Goal: Task Accomplishment & Management: Manage account settings

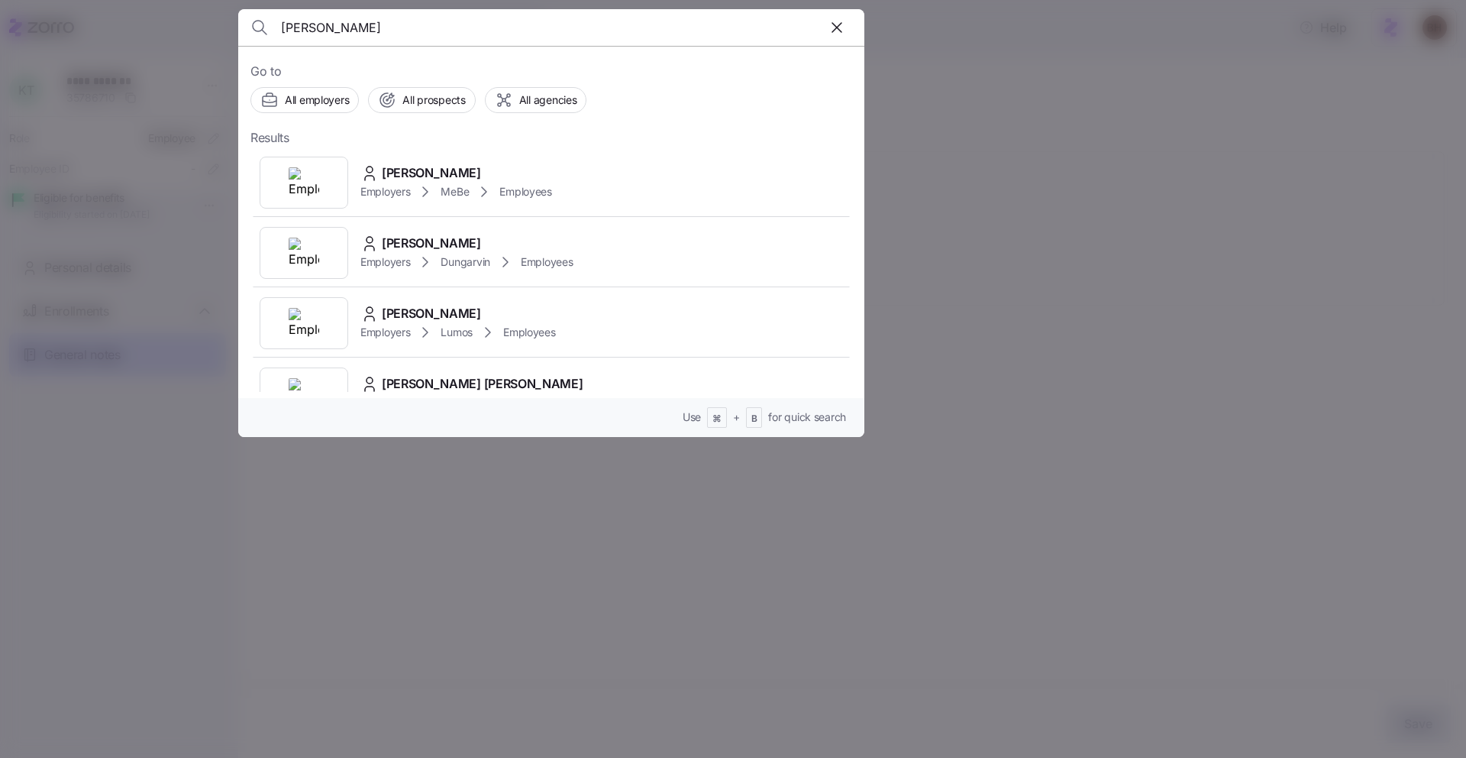
click at [762, 24] on div "brehm" at bounding box center [551, 27] width 602 height 37
click at [632, 26] on input "brehm" at bounding box center [476, 27] width 391 height 37
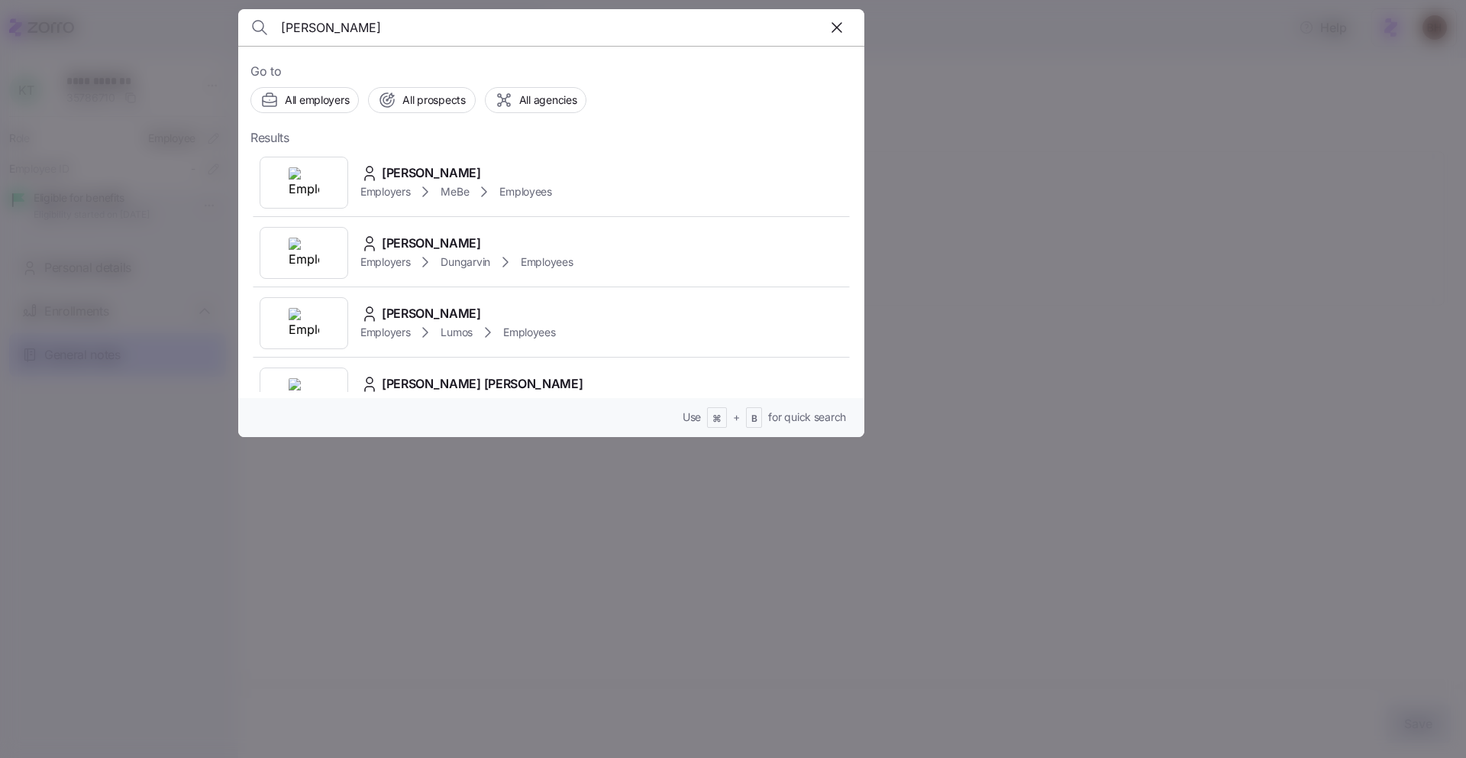
click at [632, 26] on input "brehm" at bounding box center [476, 27] width 391 height 37
paste input "[PERSON_NAME]"
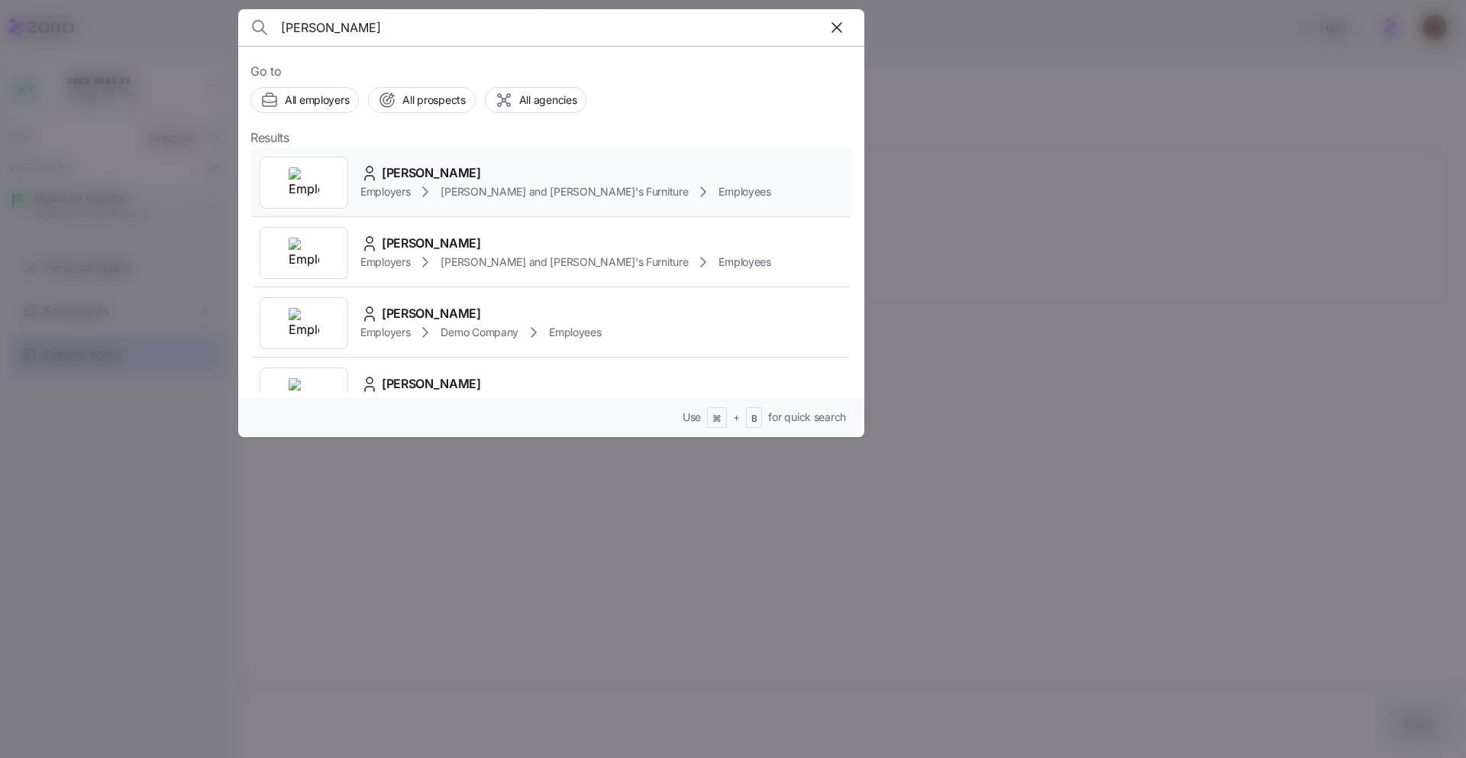
type input "[PERSON_NAME]"
click at [454, 171] on span "[PERSON_NAME]" at bounding box center [431, 172] width 99 height 19
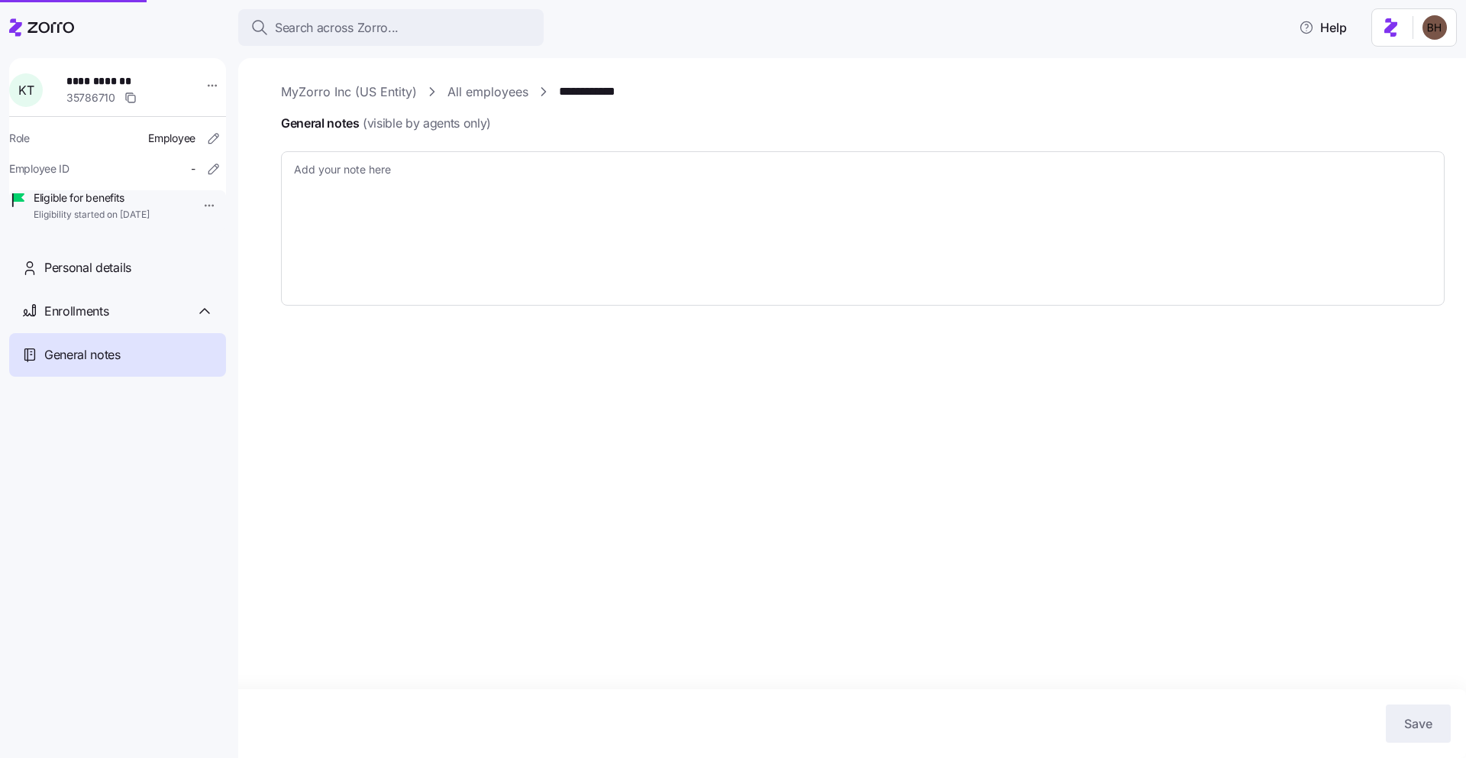
type textarea "x"
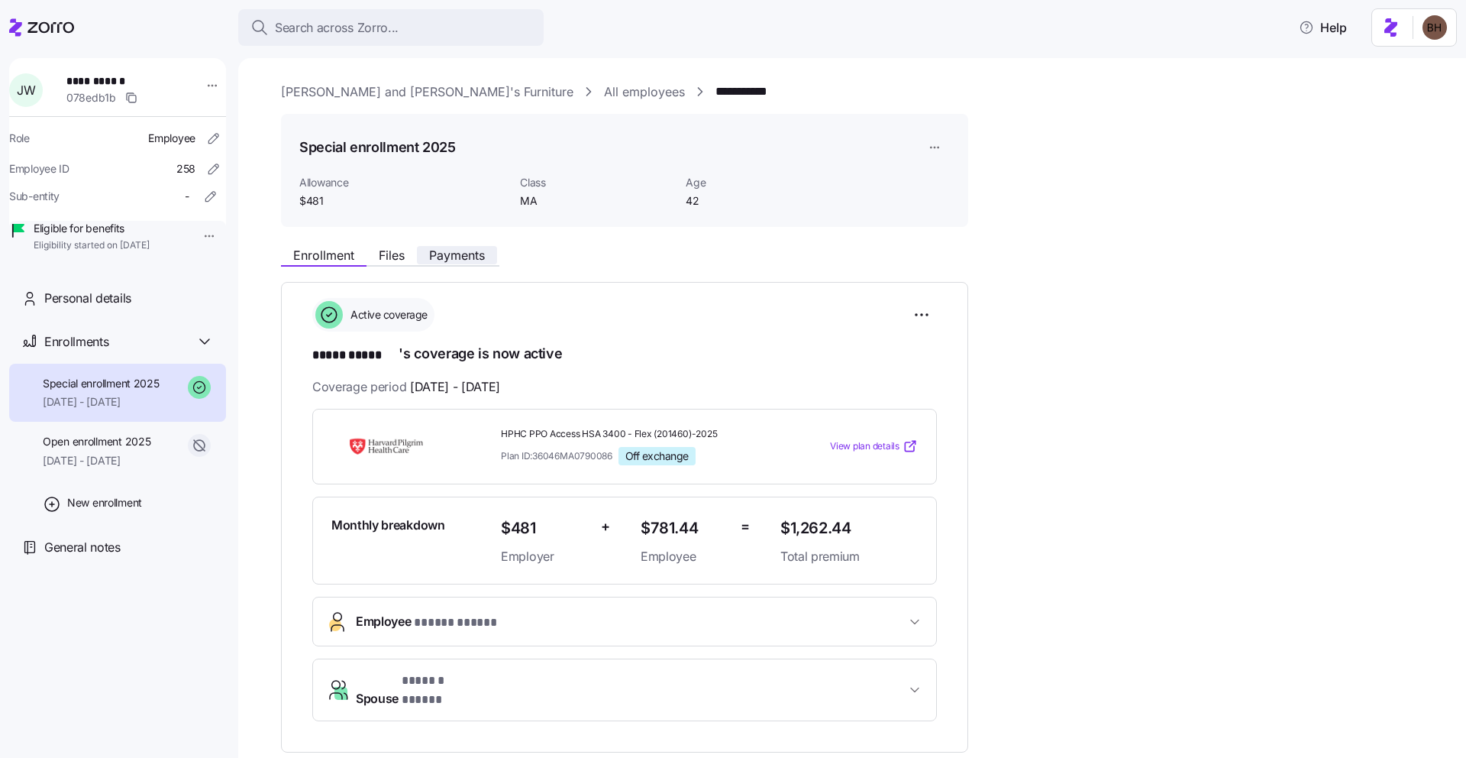
click at [439, 254] on span "Payments" at bounding box center [457, 255] width 56 height 12
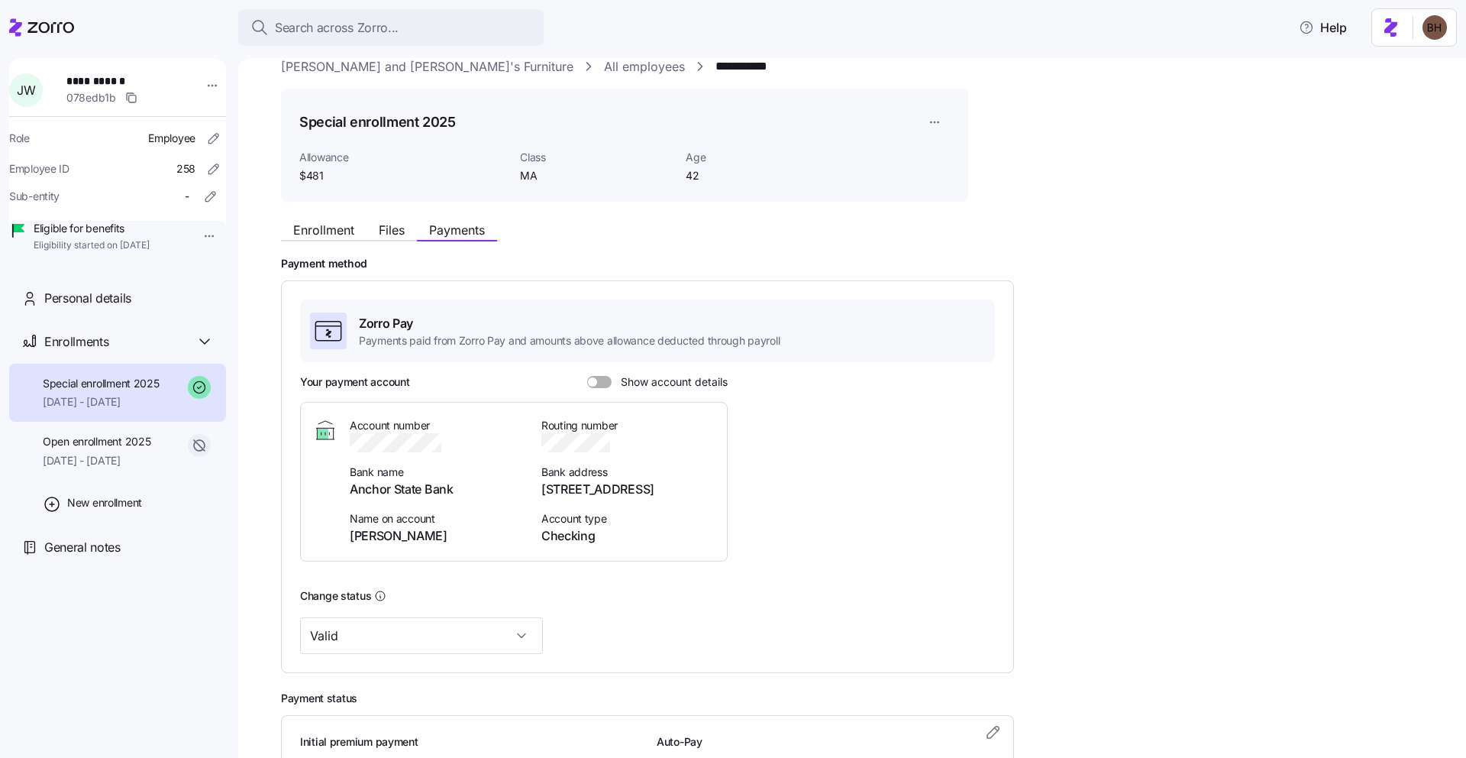
scroll to position [26, 0]
click at [600, 380] on span at bounding box center [604, 381] width 15 height 12
click at [587, 375] on input "Show account details" at bounding box center [587, 375] width 0 height 0
click at [141, 449] on span "Open enrollment 2025" at bounding box center [97, 441] width 108 height 15
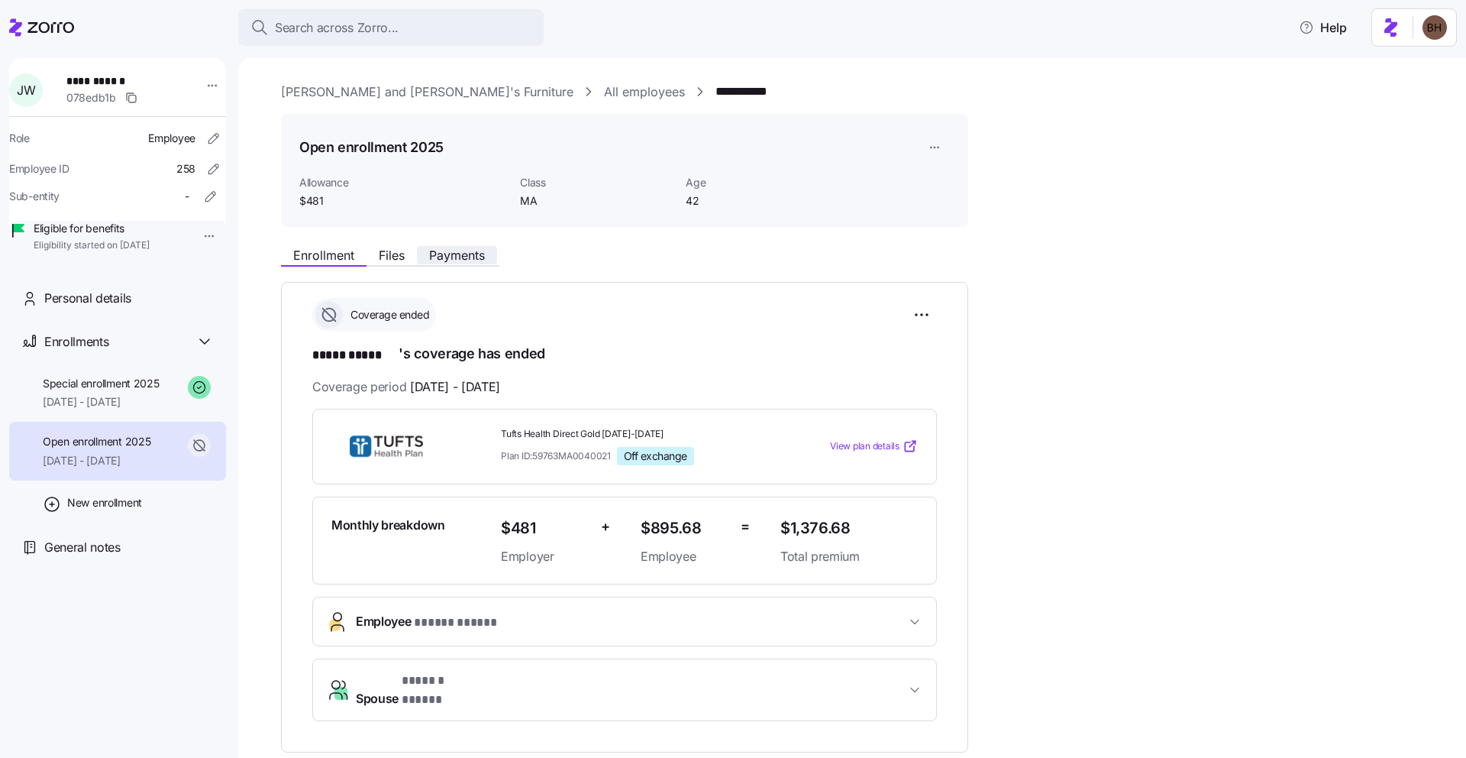
click at [453, 251] on span "Payments" at bounding box center [457, 255] width 56 height 12
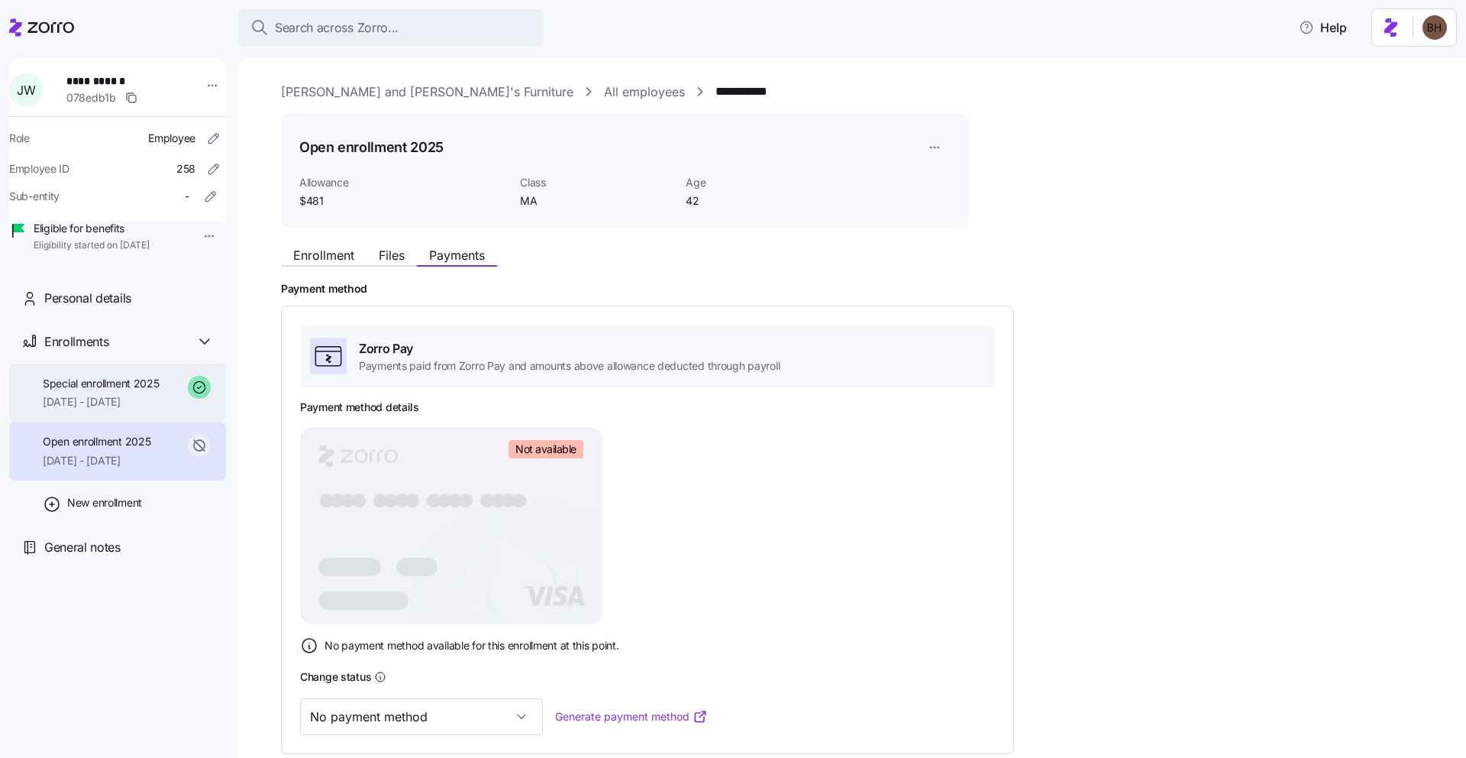
click at [99, 391] on span "Special enrollment 2025" at bounding box center [101, 383] width 117 height 15
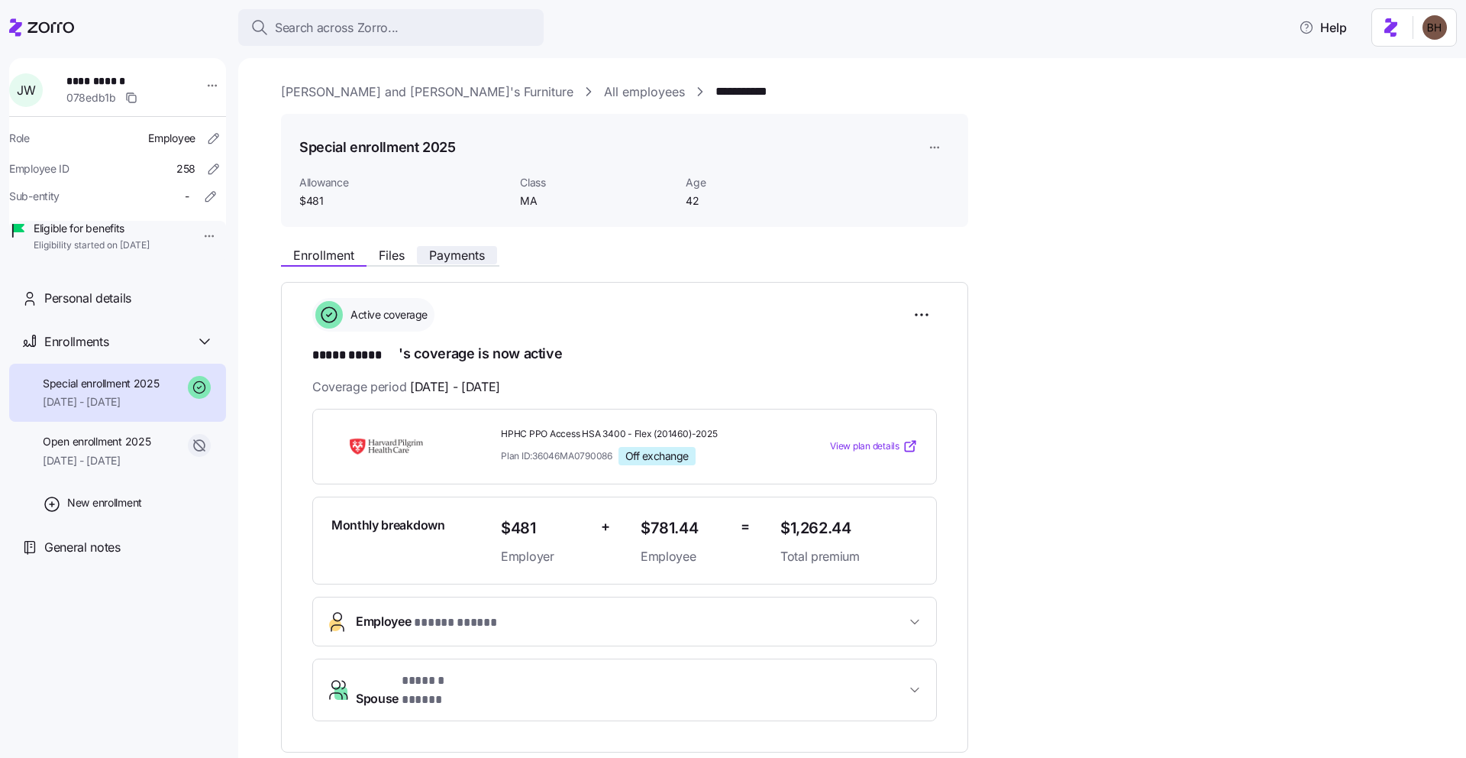
click at [448, 259] on span "Payments" at bounding box center [457, 255] width 56 height 12
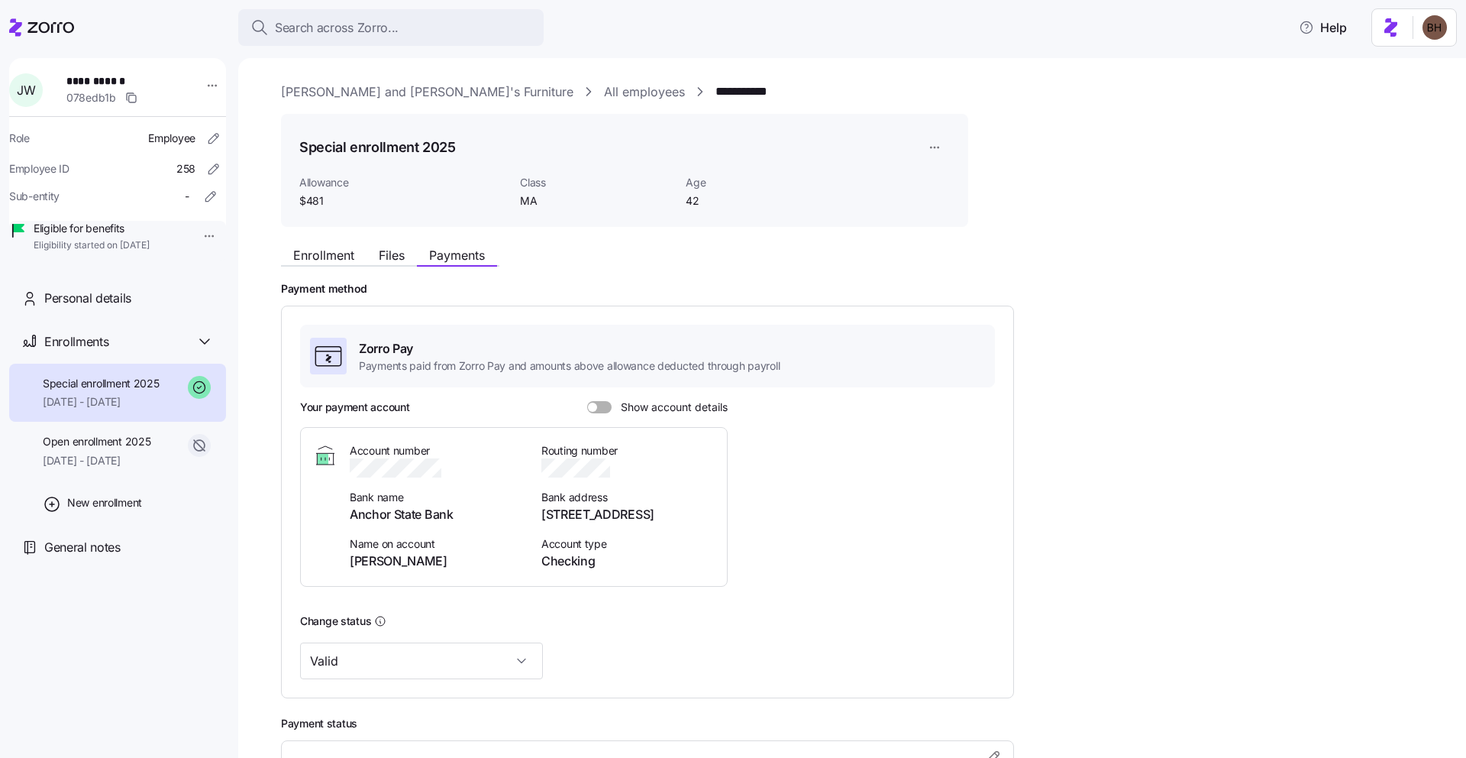
click at [603, 403] on span at bounding box center [604, 407] width 15 height 12
click at [587, 401] on input "Show account details" at bounding box center [587, 401] width 0 height 0
click at [580, 470] on div at bounding box center [627, 467] width 173 height 19
click at [338, 258] on span "Enrollment" at bounding box center [323, 255] width 61 height 12
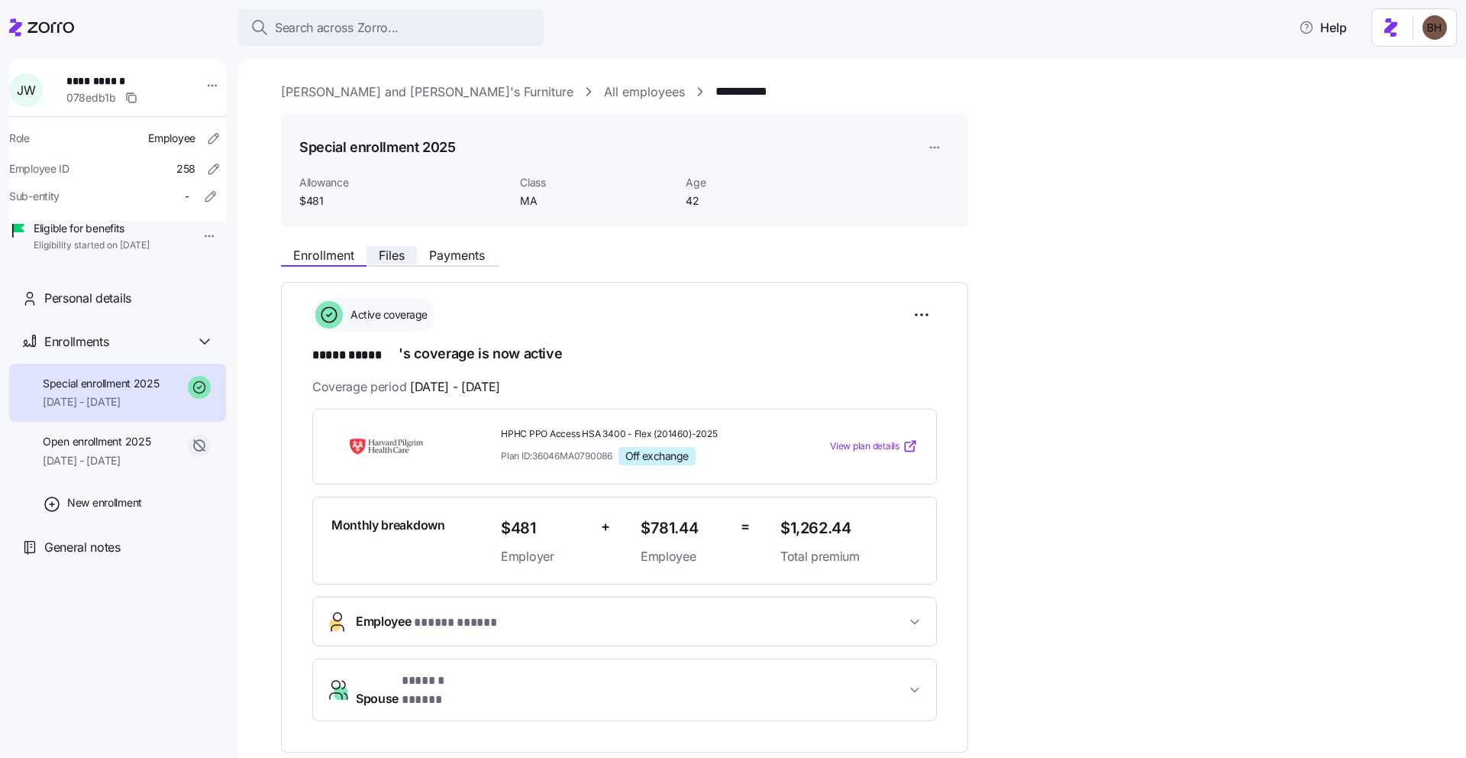
click at [397, 257] on span "Files" at bounding box center [392, 255] width 26 height 12
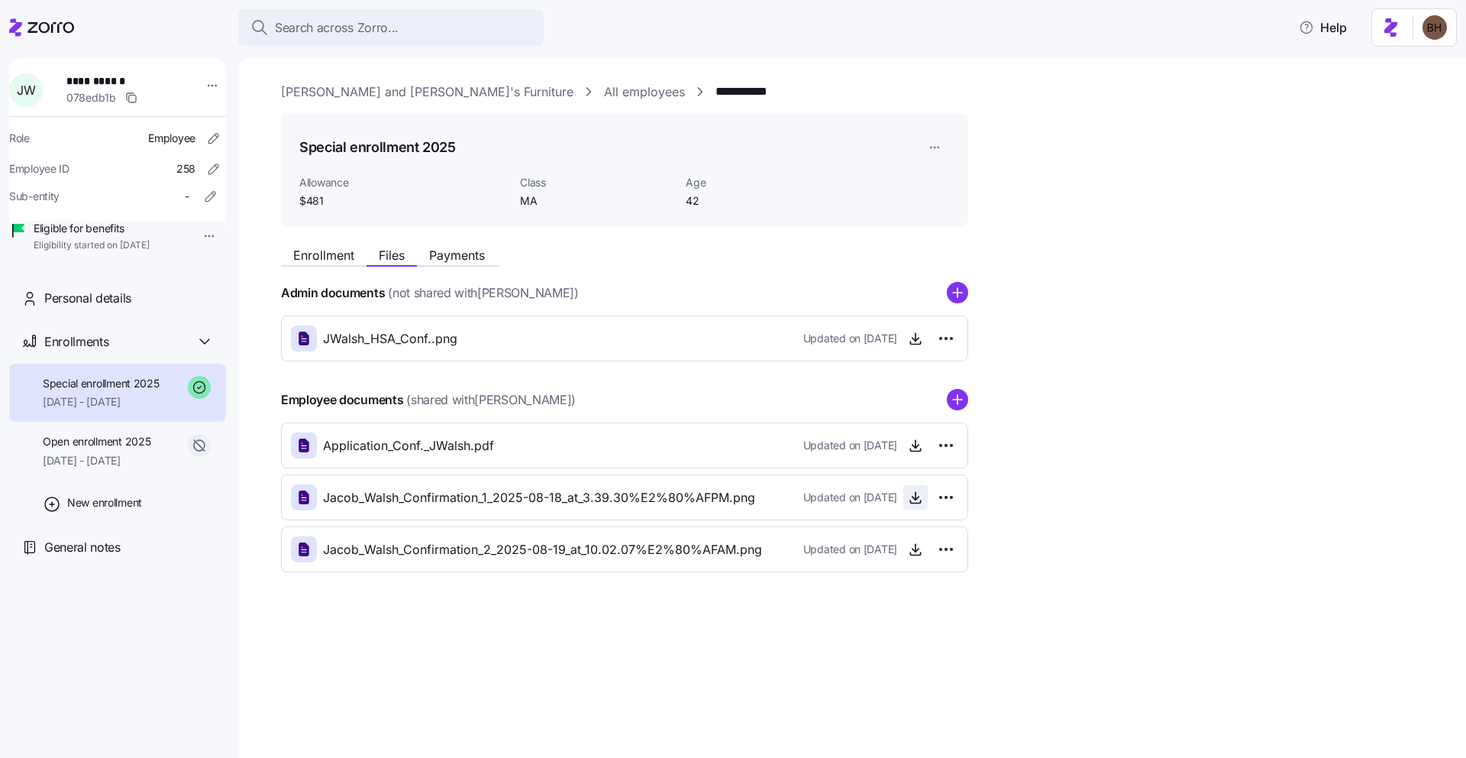
click at [916, 494] on icon "button" at bounding box center [915, 497] width 15 height 15
